Goal: Task Accomplishment & Management: Use online tool/utility

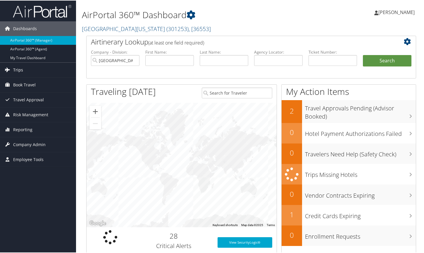
click at [18, 68] on span "Trips" at bounding box center [18, 69] width 10 height 15
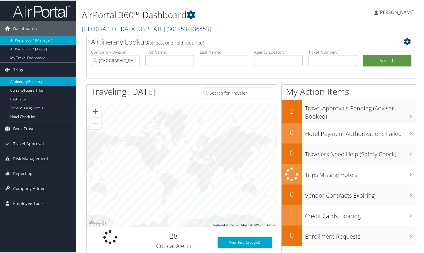
click at [23, 81] on link "Airtinerary® Lookup" at bounding box center [38, 81] width 76 height 9
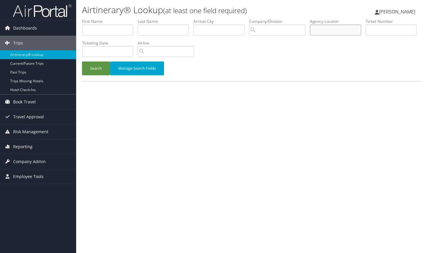
click at [336, 25] on input "text" at bounding box center [335, 30] width 51 height 11
type input "DJ1JS1"
click at [82, 61] on button "Search" at bounding box center [96, 68] width 28 height 14
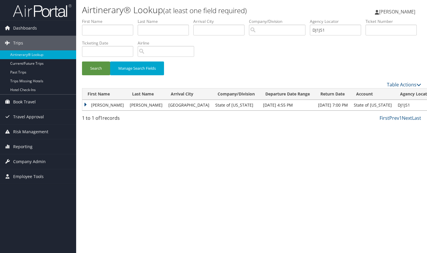
click at [86, 104] on td "MICHAEL" at bounding box center [104, 105] width 44 height 11
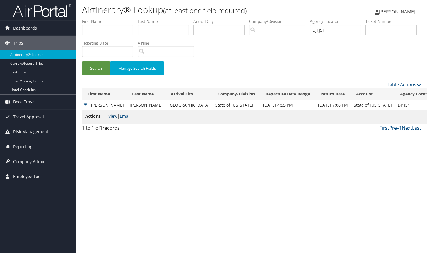
click at [111, 115] on link "View" at bounding box center [112, 116] width 9 height 6
click at [26, 146] on span "Reporting" at bounding box center [22, 146] width 19 height 15
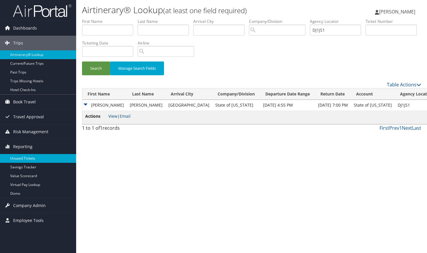
click at [25, 156] on link "Unused Tickets" at bounding box center [38, 158] width 76 height 9
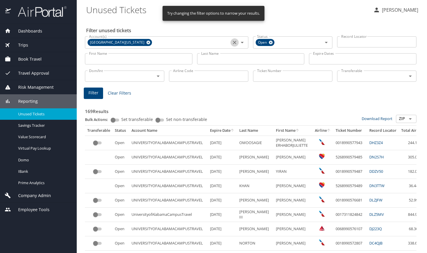
click at [233, 42] on icon "Clear" at bounding box center [235, 43] width 4 height 4
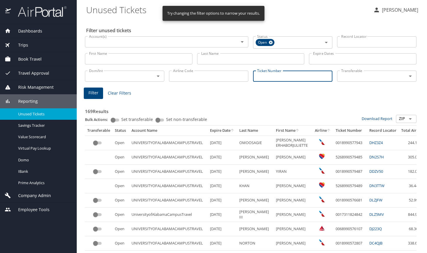
paste input "0017311016169"
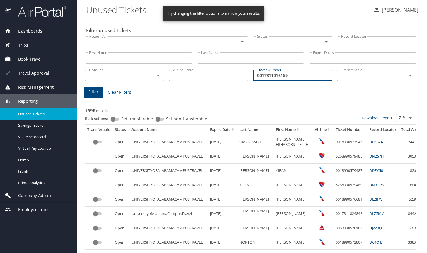
type input "0017311016169"
click at [94, 92] on span "Filter" at bounding box center [93, 91] width 10 height 7
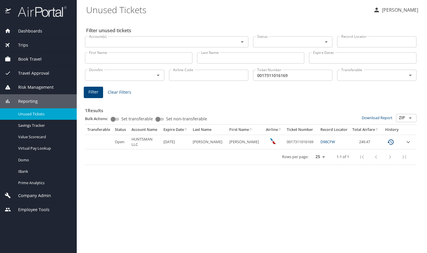
click at [300, 207] on div "Filter unused tickets Account(s) Account(s) Status Status Record Locator Record…" at bounding box center [251, 136] width 331 height 234
click at [407, 187] on div "Filter unused tickets Account(s) Account(s) Status Status Record Locator Record…" at bounding box center [251, 136] width 331 height 234
click at [404, 191] on div "Filter unused tickets Account(s) Account(s) Status Status Record Locator Record…" at bounding box center [251, 136] width 331 height 234
